Goal: Task Accomplishment & Management: Manage account settings

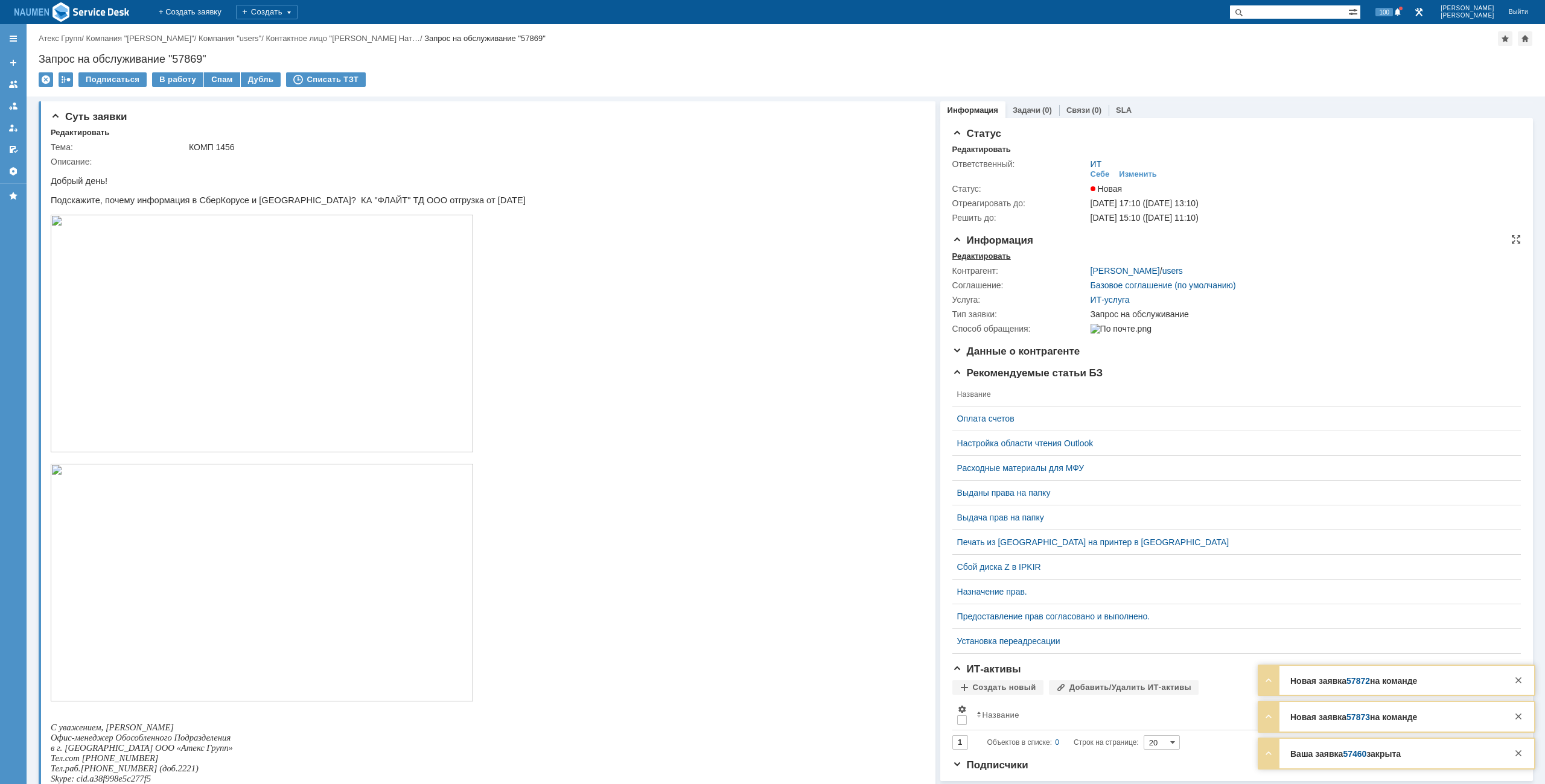
click at [972, 254] on div "Редактировать" at bounding box center [981, 256] width 59 height 9
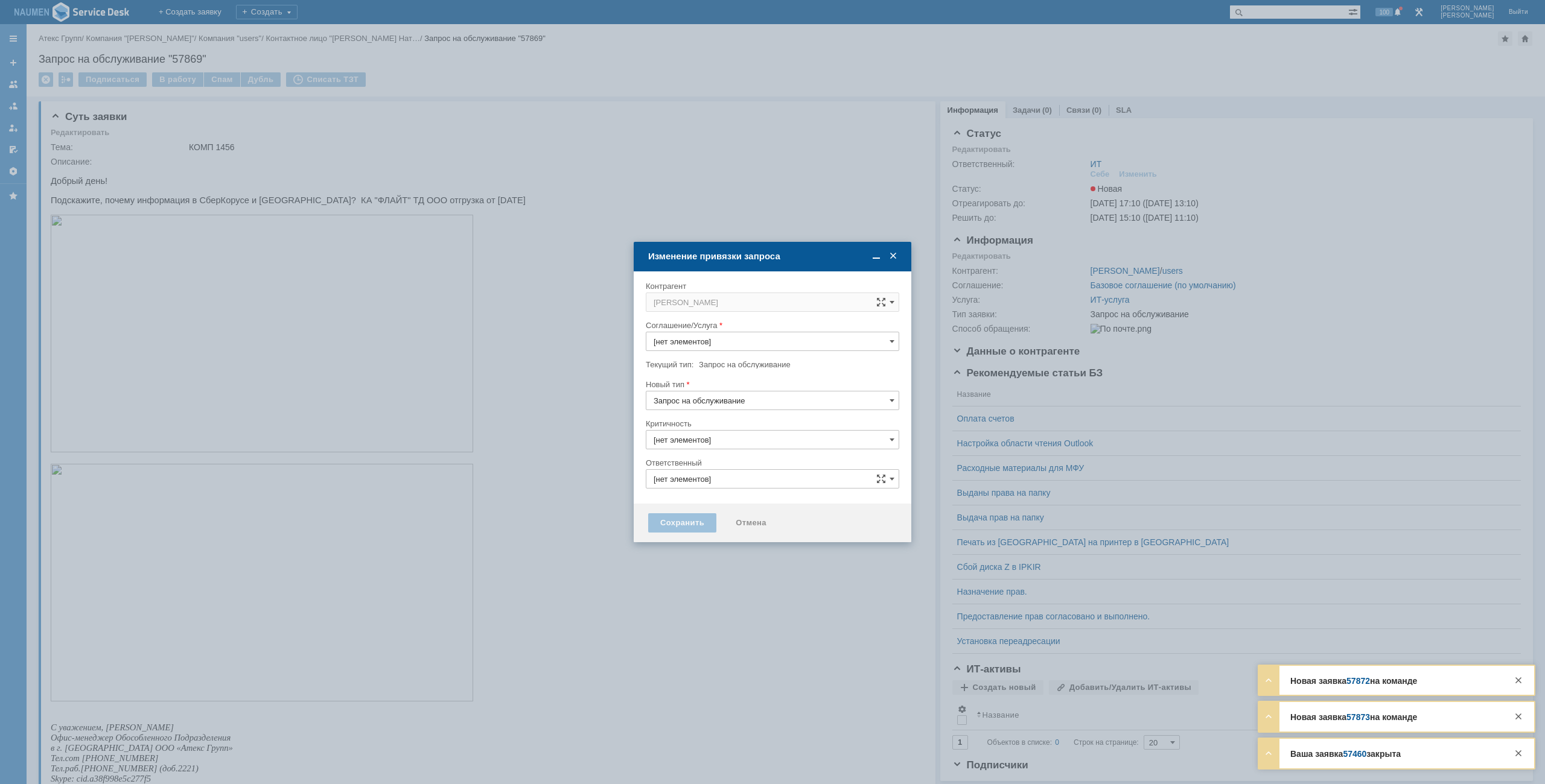
type input "3. Низкая"
type input "ИТ"
type input "ИТ-услуга"
type input "[не указано]"
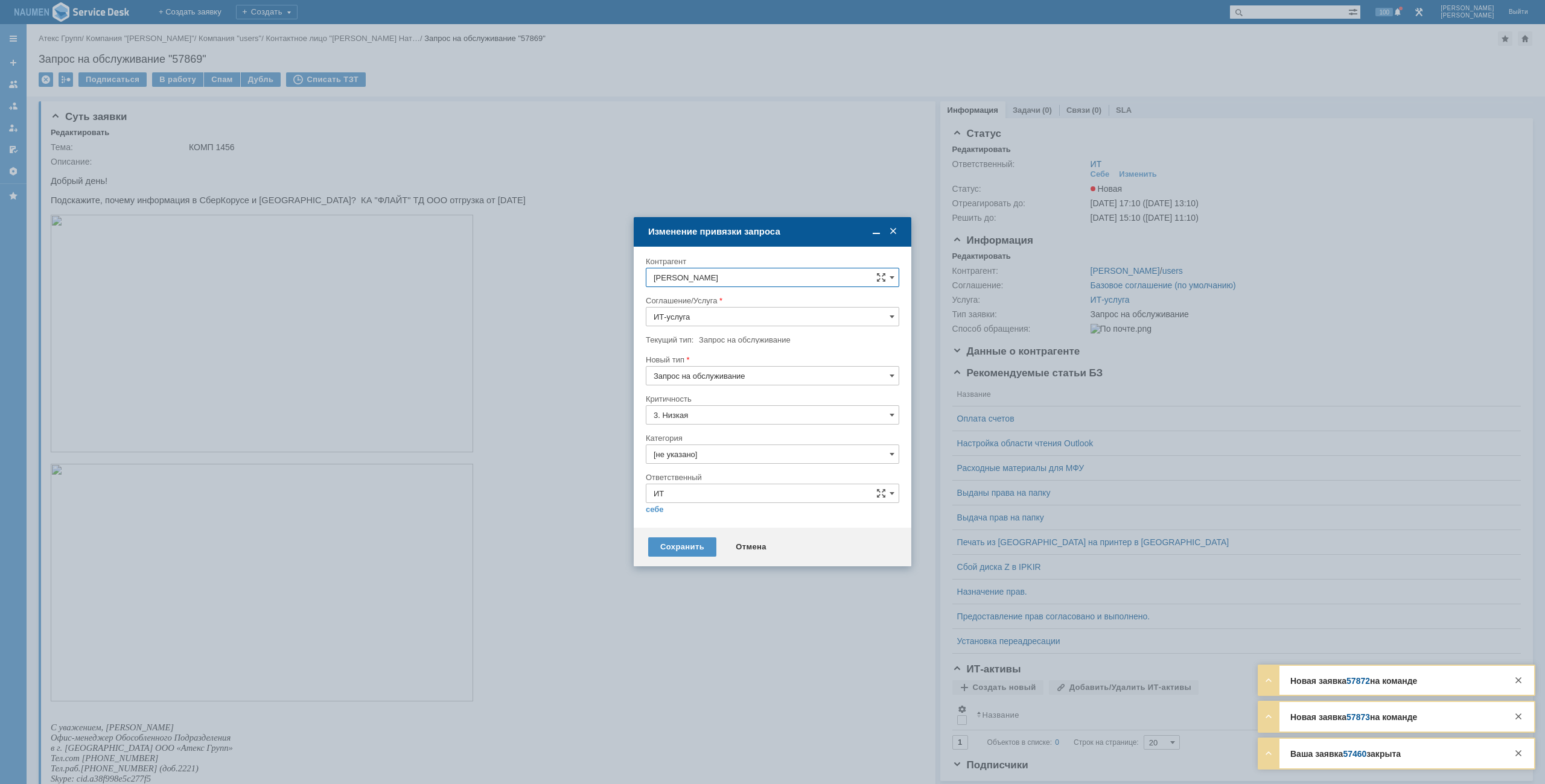
click at [703, 452] on input "[не указано]" at bounding box center [772, 454] width 254 height 20
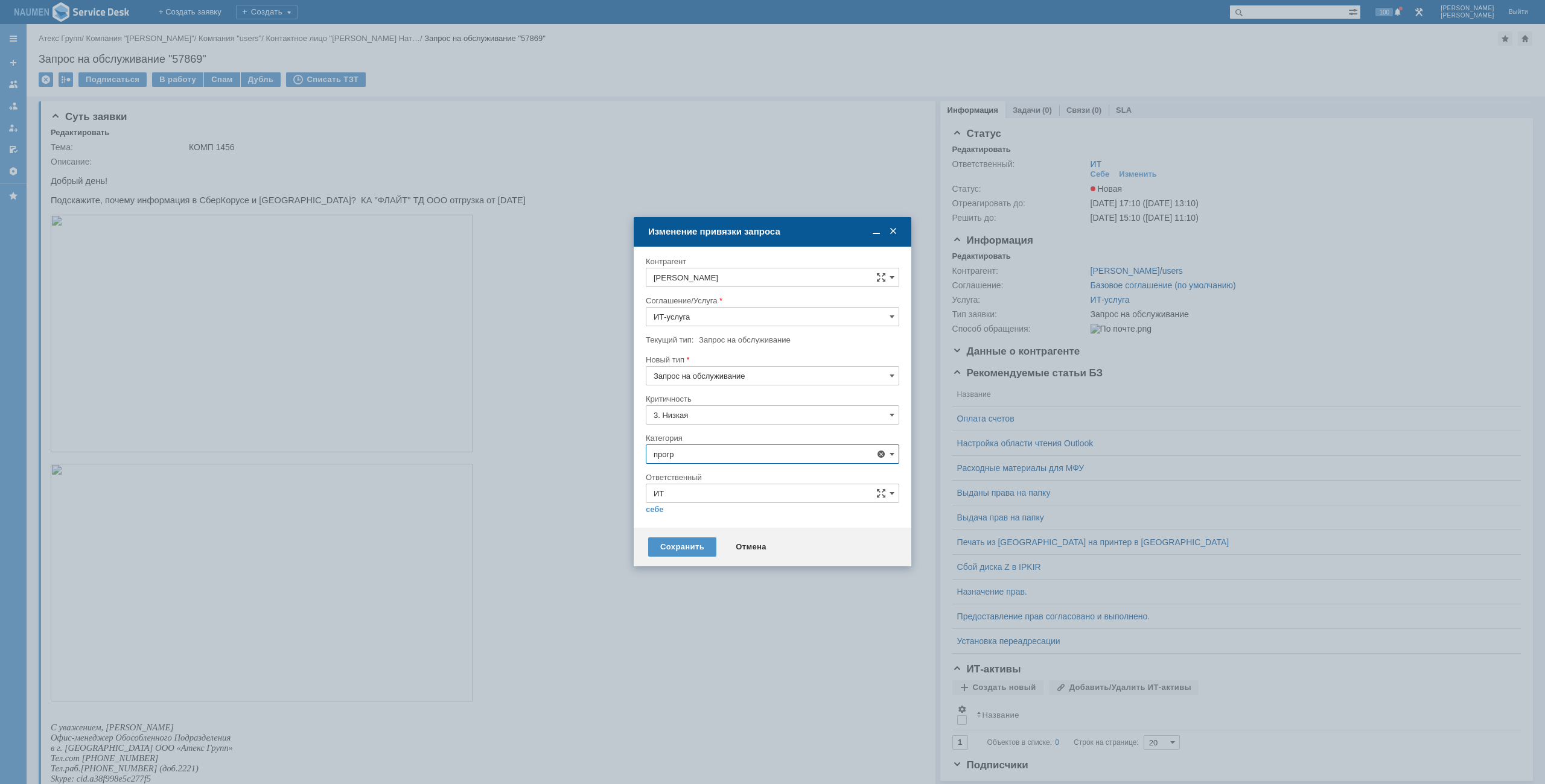
click at [699, 518] on span "Программное обеспечение" at bounding box center [772, 522] width 237 height 9
type input "Программное обеспечение"
click at [661, 508] on link "себе" at bounding box center [654, 509] width 18 height 9
type input "[PERSON_NAME]"
type input "Программное обеспечение"
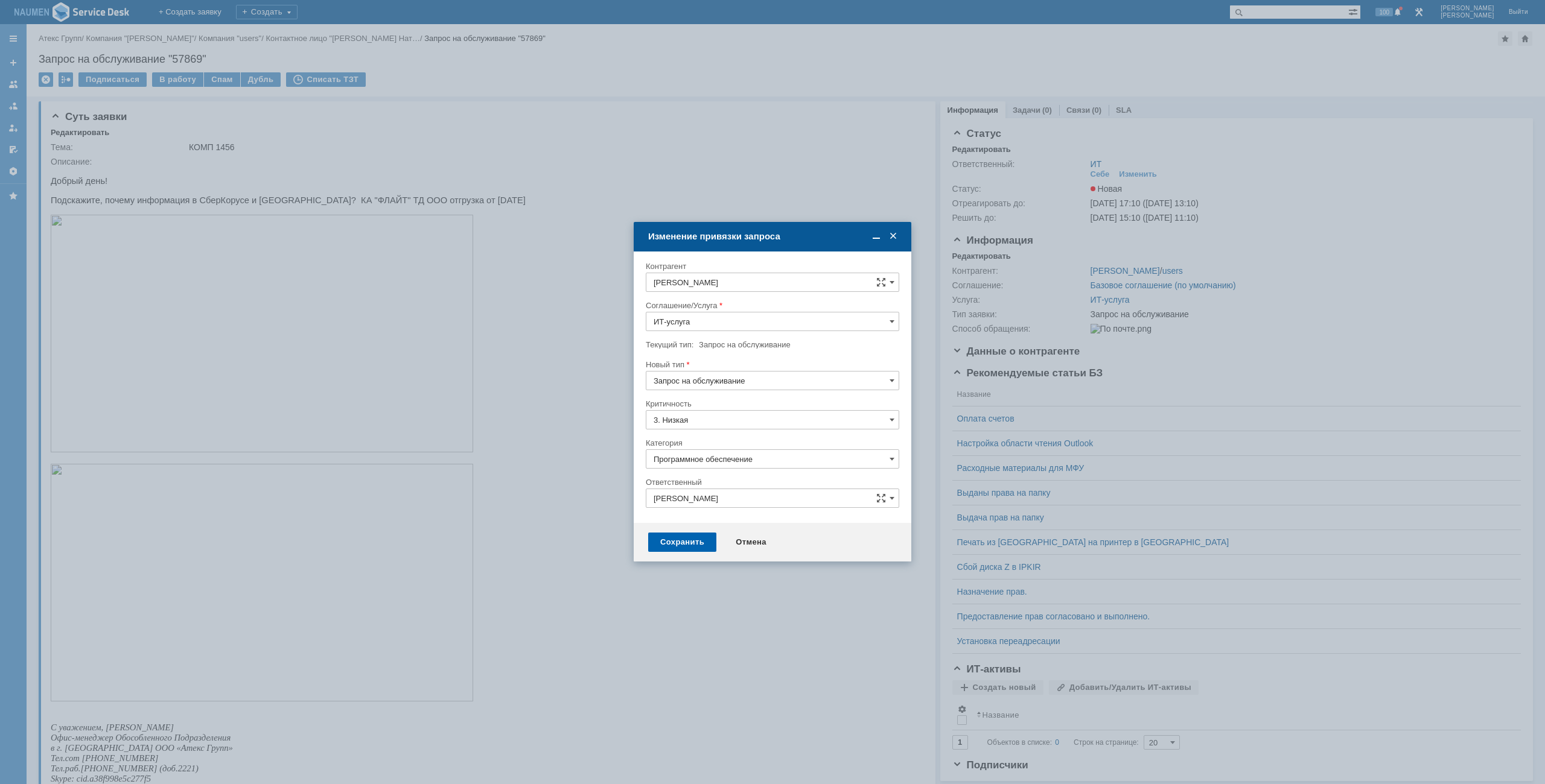
click at [676, 543] on div "Сохранить" at bounding box center [682, 542] width 68 height 20
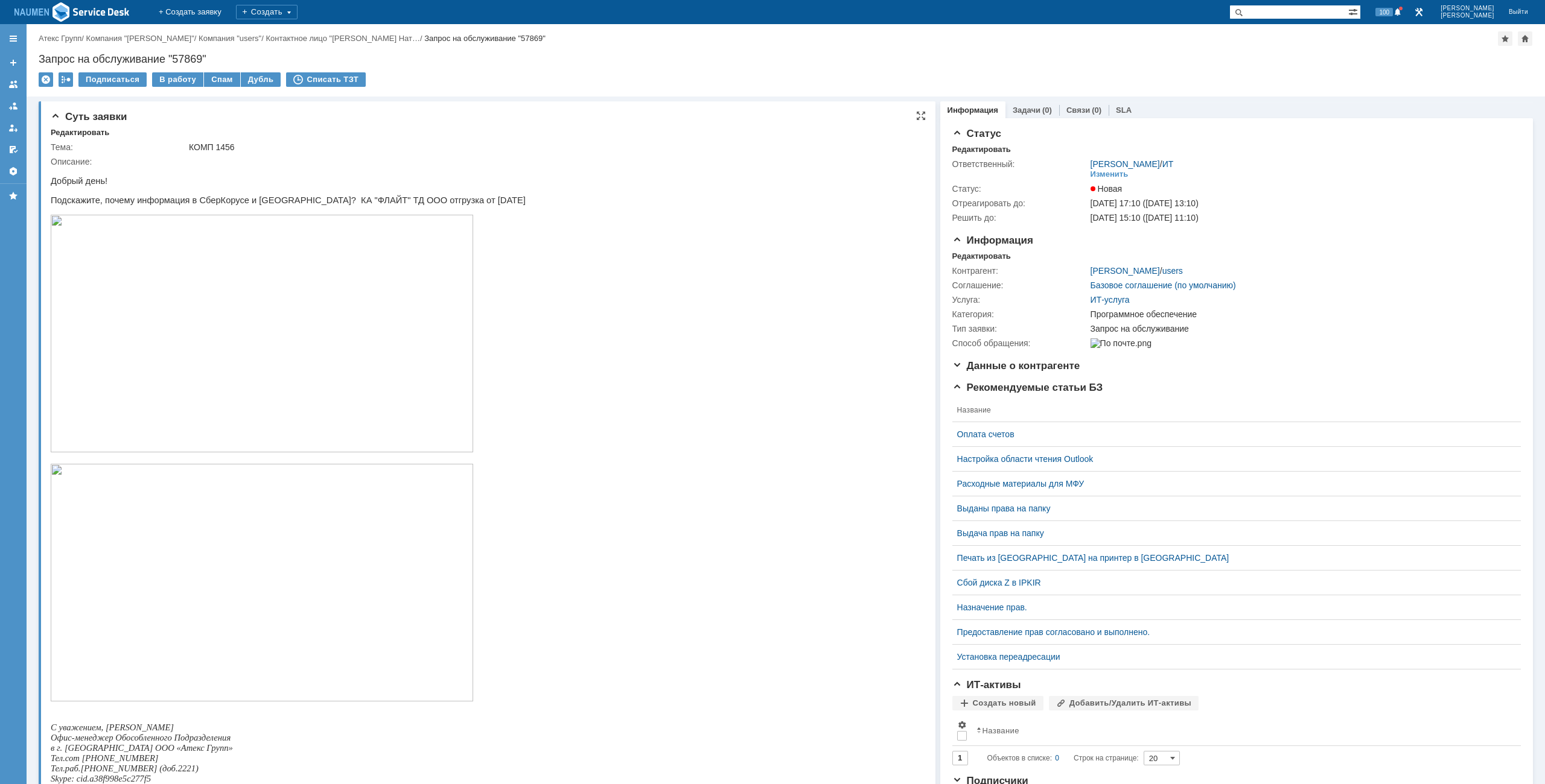
click at [257, 321] on img at bounding box center [262, 333] width 423 height 237
click at [316, 571] on img at bounding box center [262, 582] width 423 height 237
click at [90, 132] on div "Редактировать" at bounding box center [80, 132] width 59 height 9
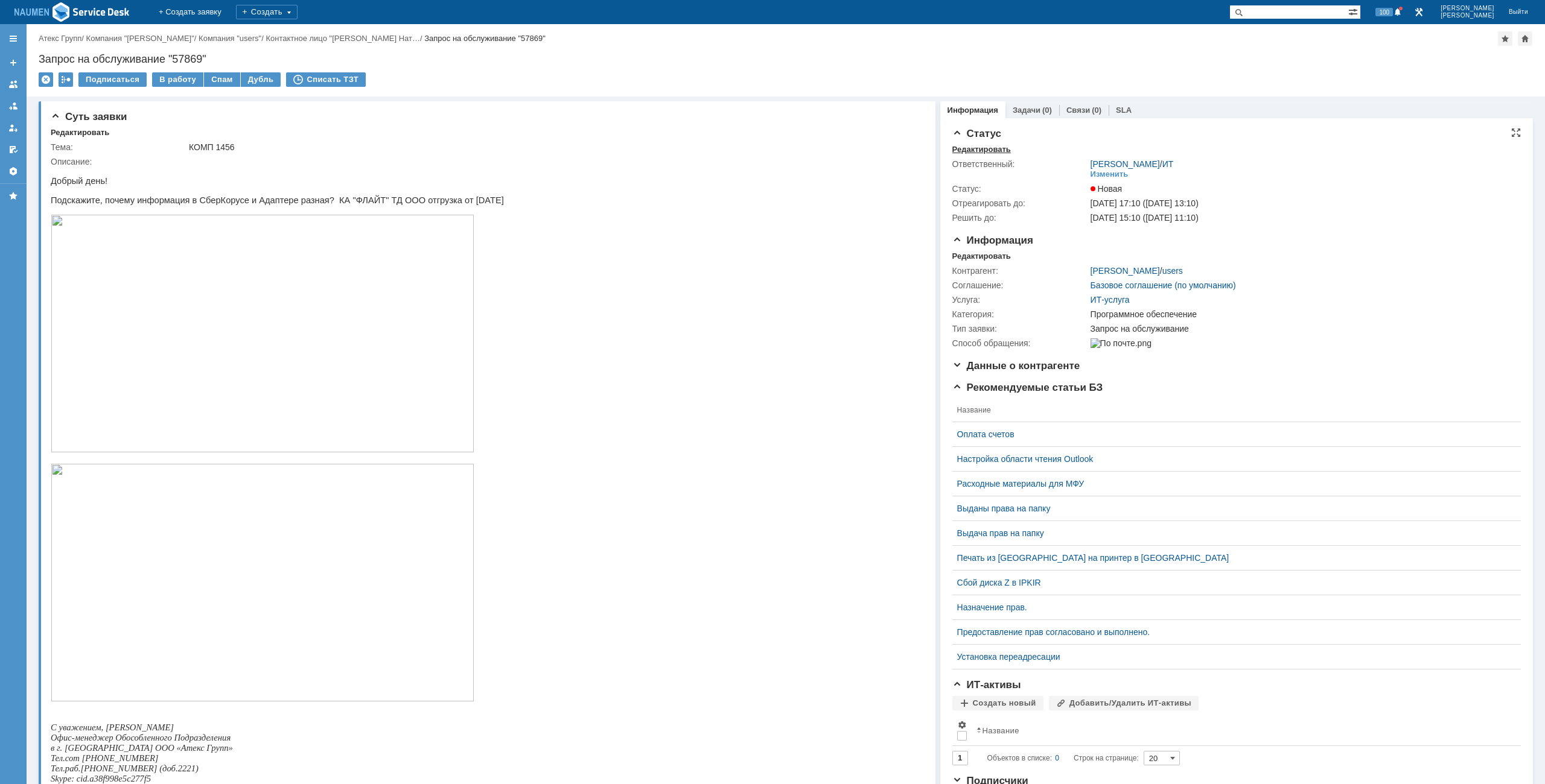
click at [970, 151] on div "Редактировать" at bounding box center [981, 149] width 59 height 9
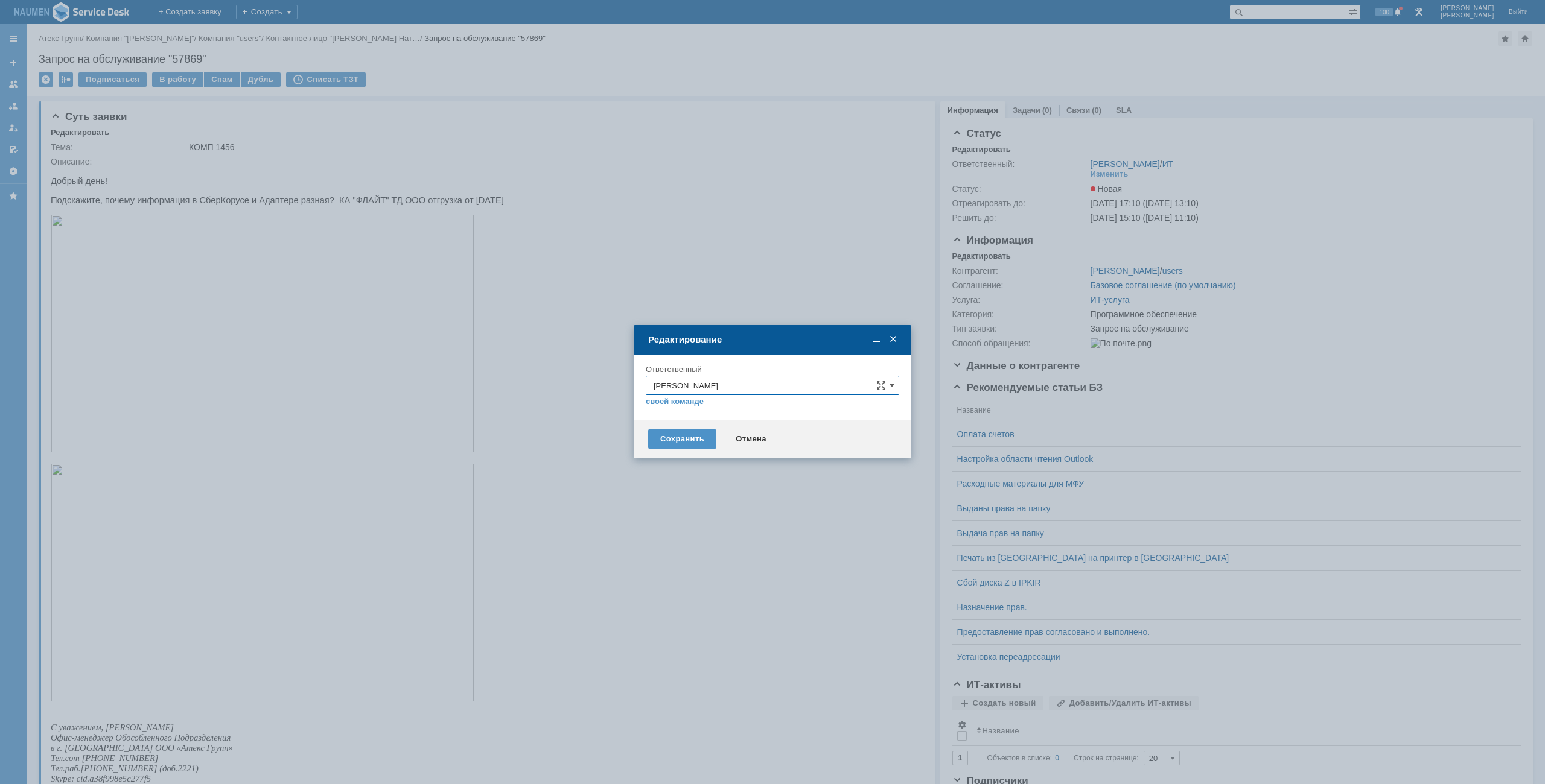
click at [711, 382] on input "[PERSON_NAME]" at bounding box center [772, 385] width 254 height 20
click at [674, 528] on span "АСУ" at bounding box center [772, 526] width 237 height 9
type input "АСУ"
click at [685, 442] on div "Сохранить" at bounding box center [682, 439] width 68 height 20
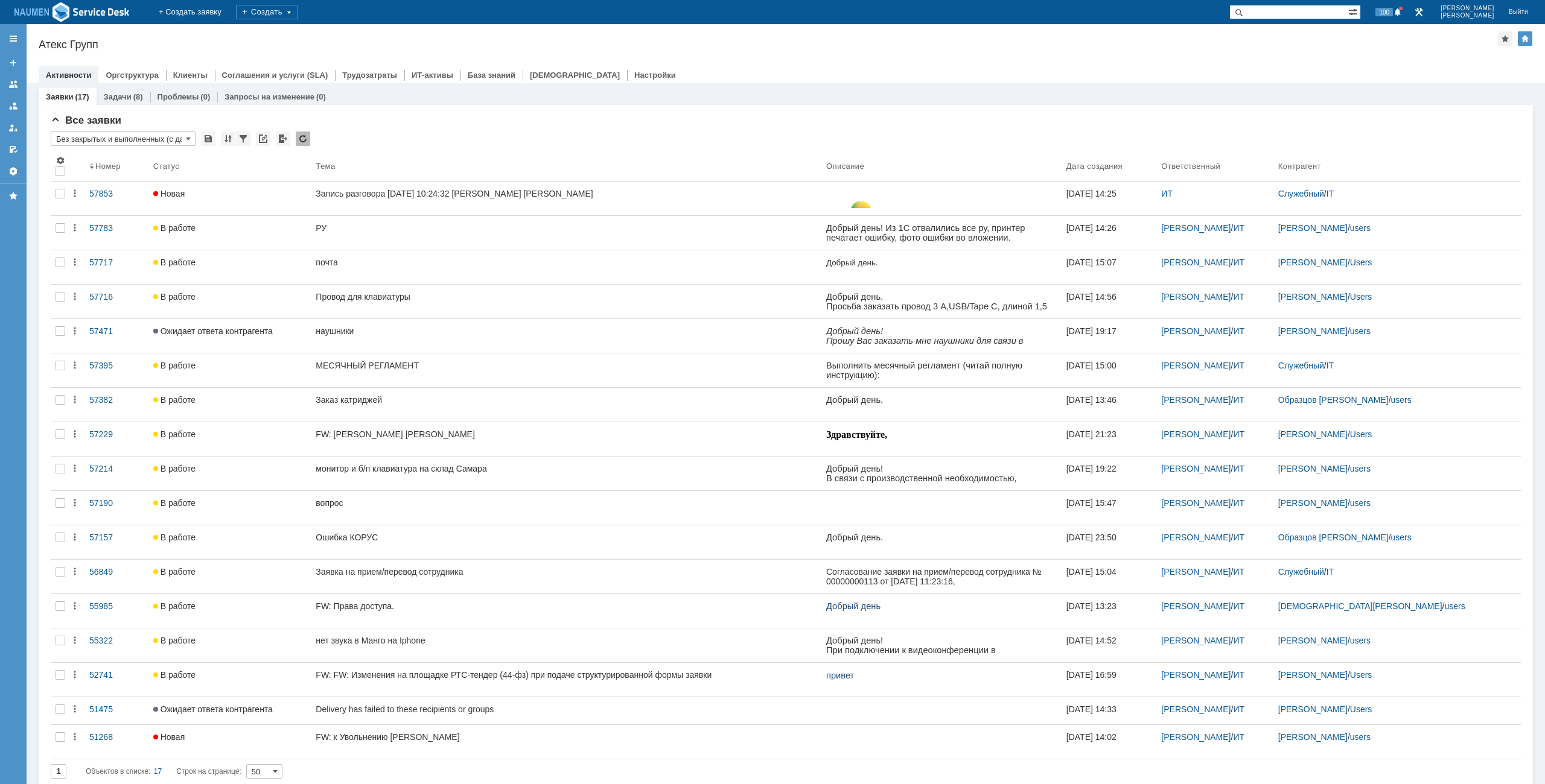
click at [259, 53] on div "Назад | Атекс Групп Атекс Групп root$101 Активности Оргструктура Клиенты Соглаш…" at bounding box center [785, 54] width 1519 height 60
